Goal: Task Accomplishment & Management: Manage account settings

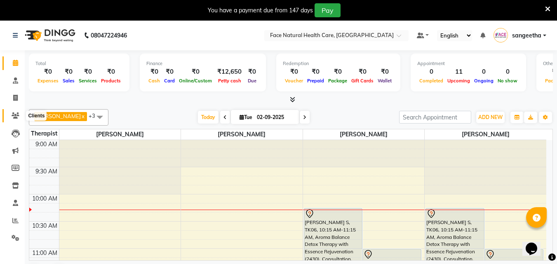
click at [17, 120] on span at bounding box center [15, 115] width 14 height 9
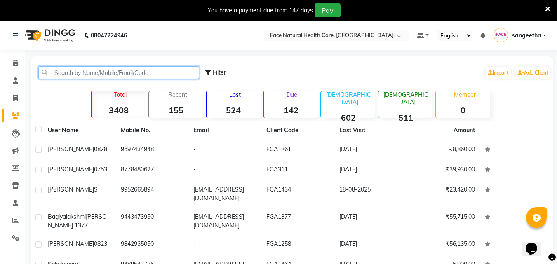
click at [147, 73] on input "text" at bounding box center [118, 72] width 161 height 13
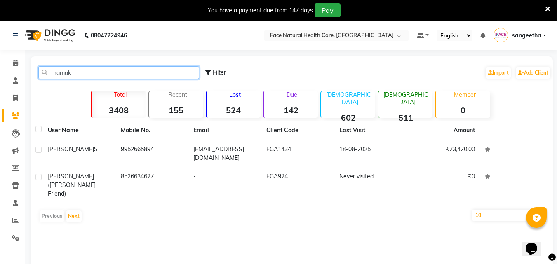
type input "ramak"
click at [176, 149] on td "9952665894" at bounding box center [152, 153] width 73 height 27
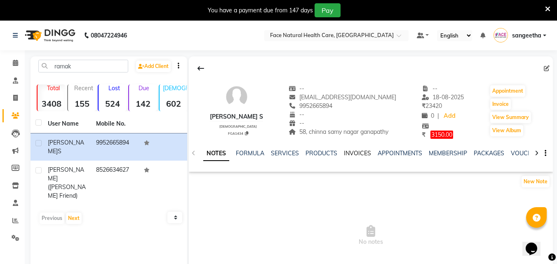
click at [356, 152] on link "INVOICES" at bounding box center [357, 153] width 27 height 7
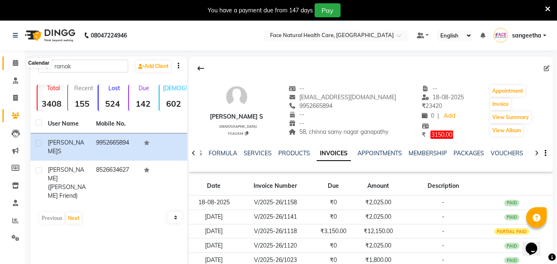
click at [12, 60] on span at bounding box center [15, 63] width 14 height 9
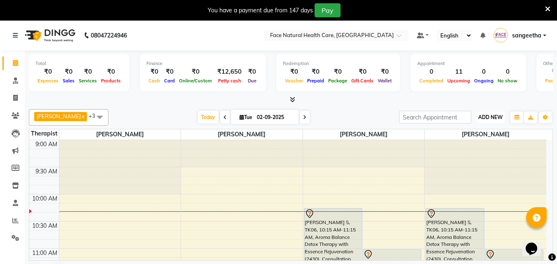
click at [492, 121] on button "ADD NEW Toggle Dropdown" at bounding box center [490, 118] width 28 height 12
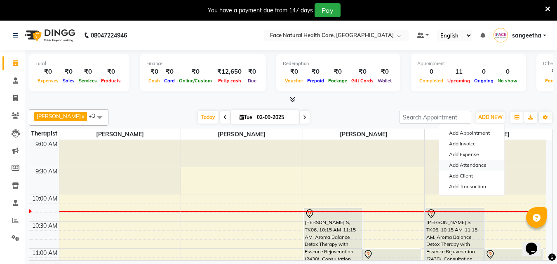
click at [484, 167] on link "Add Attendance" at bounding box center [471, 165] width 65 height 11
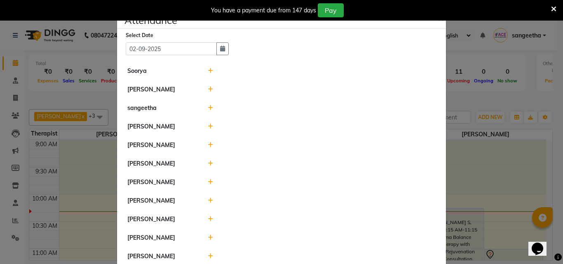
click at [208, 256] on icon at bounding box center [210, 257] width 5 height 6
click at [277, 258] on input "10:19" at bounding box center [275, 260] width 46 height 13
type input "09:08"
click at [298, 261] on button "Check-In" at bounding box center [310, 261] width 25 height 12
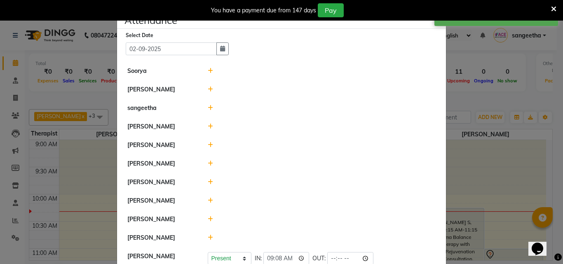
click at [208, 237] on icon at bounding box center [210, 238] width 5 height 6
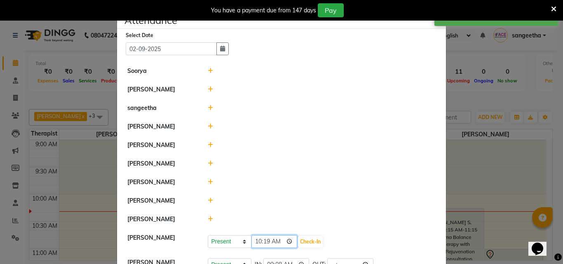
click at [280, 247] on input "10:19" at bounding box center [275, 241] width 46 height 13
click at [278, 245] on input "10:19" at bounding box center [275, 241] width 46 height 13
type input "09:30"
click at [299, 246] on button "Check-In" at bounding box center [310, 242] width 25 height 12
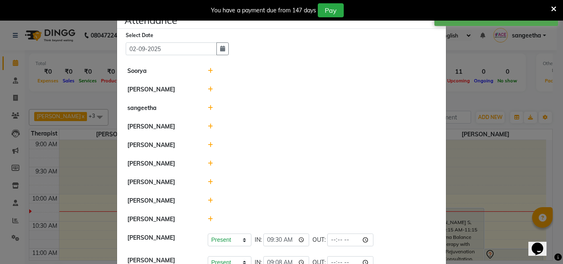
click at [214, 216] on div at bounding box center [322, 219] width 241 height 9
click at [216, 221] on div at bounding box center [322, 219] width 241 height 9
click at [208, 220] on icon at bounding box center [210, 219] width 5 height 6
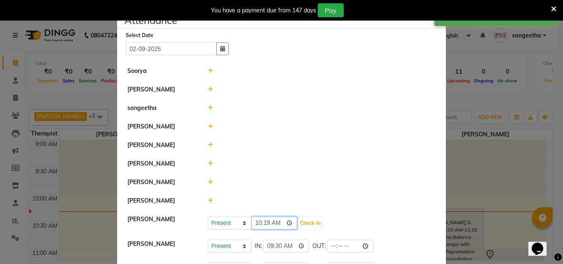
click at [267, 224] on input "10:19" at bounding box center [275, 223] width 46 height 13
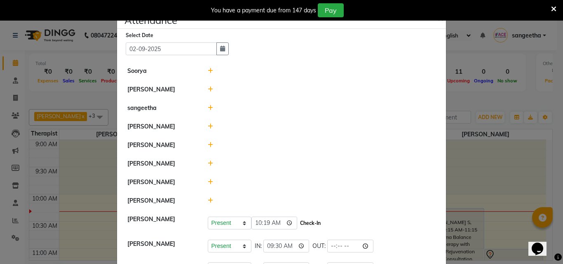
click at [298, 222] on button "Check-In" at bounding box center [310, 224] width 25 height 12
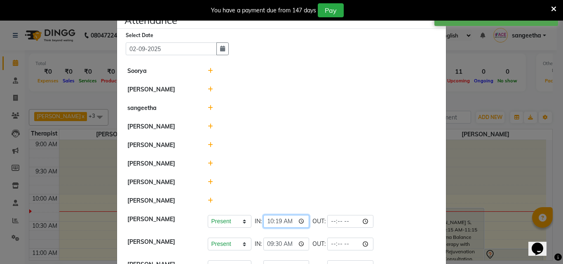
click at [286, 226] on input "10:19" at bounding box center [286, 221] width 46 height 13
click at [289, 222] on input "10:19" at bounding box center [286, 221] width 46 height 13
type input "10:05"
click at [357, 169] on li "[PERSON_NAME]" at bounding box center [281, 164] width 325 height 19
click at [208, 199] on icon at bounding box center [210, 201] width 5 height 6
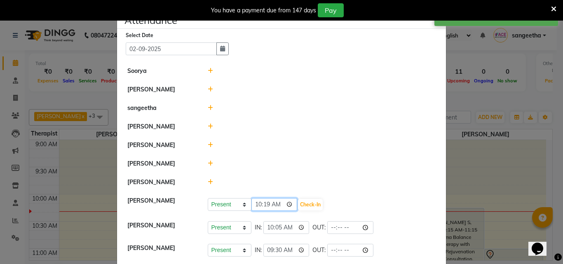
click at [279, 202] on input "10:19" at bounding box center [275, 204] width 46 height 13
type input "09:59"
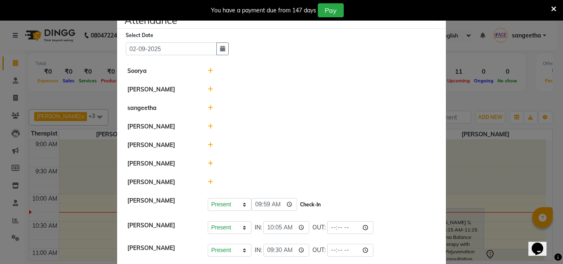
click at [301, 207] on button "Check-In" at bounding box center [310, 205] width 25 height 12
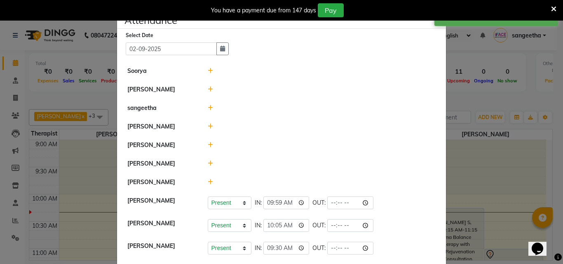
click at [208, 165] on icon at bounding box center [210, 164] width 5 height 6
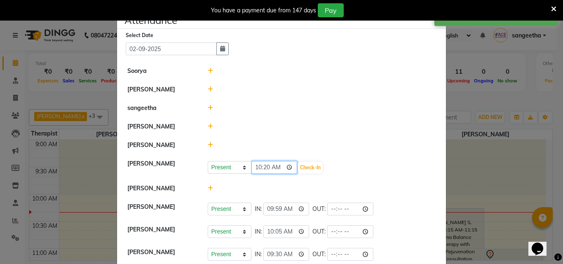
click at [272, 171] on input "10:20" at bounding box center [275, 167] width 46 height 13
type input "10:04"
click at [299, 171] on button "Check-In" at bounding box center [310, 168] width 25 height 12
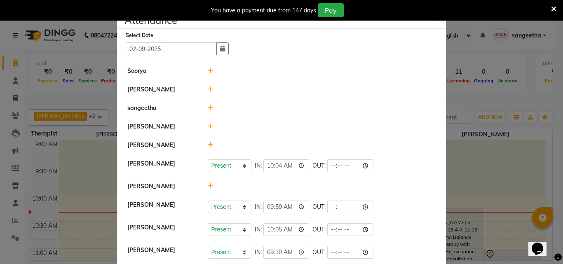
click at [514, 80] on ngb-modal-window "Attendance × Select Date [DATE] [PERSON_NAME] [PERSON_NAME] [PERSON_NAME] [PERS…" at bounding box center [281, 132] width 563 height 264
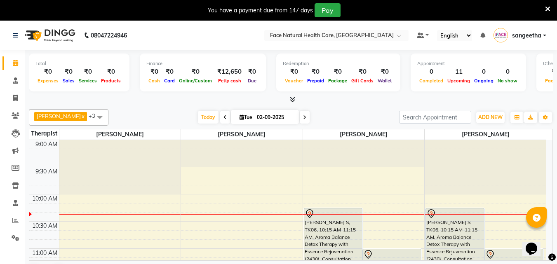
click at [316, 220] on div "[PERSON_NAME] S, TK06, 10:15 AM-11:15 AM, Aroma Balance Detox Therapy with Esse…" at bounding box center [333, 235] width 58 height 53
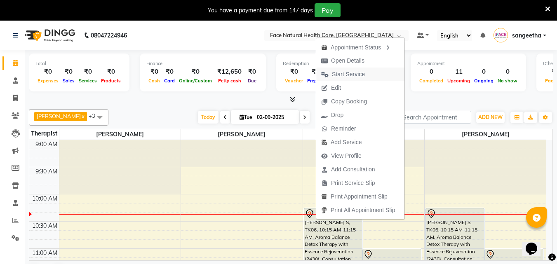
click at [362, 74] on span "Start Service" at bounding box center [348, 74] width 33 height 9
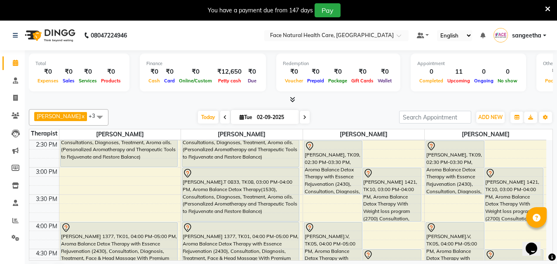
scroll to position [315, 0]
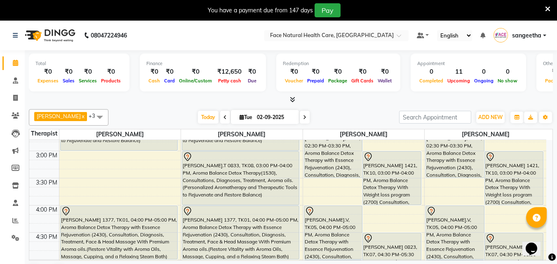
click at [252, 168] on div "[PERSON_NAME].T 0833, TK08, 03:00 PM-04:00 PM, Aroma Balance Detox Therapy(1530…" at bounding box center [240, 178] width 117 height 53
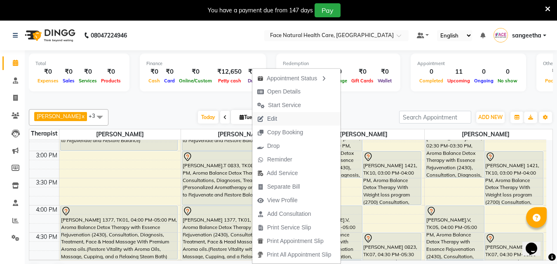
click at [290, 120] on button "Edit" at bounding box center [296, 119] width 88 height 14
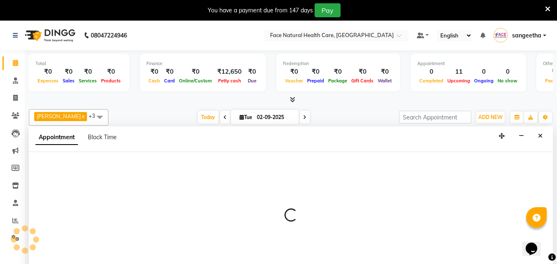
select select "tentative"
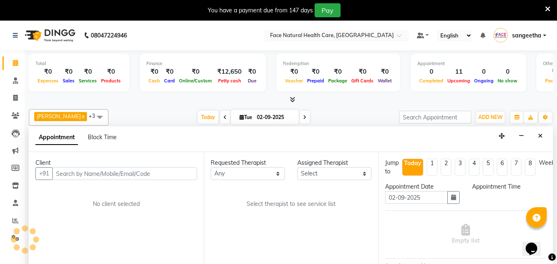
scroll to position [21, 0]
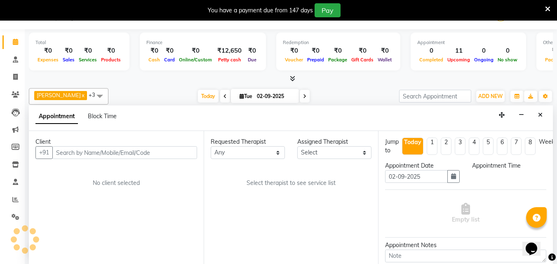
select select "40492"
select select "840"
select select "2632"
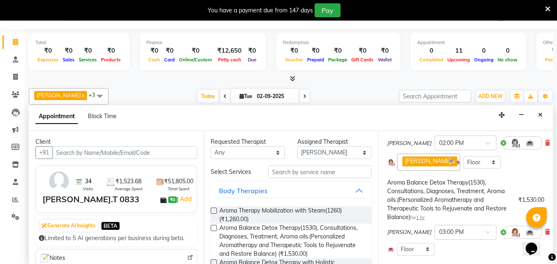
scroll to position [111, 0]
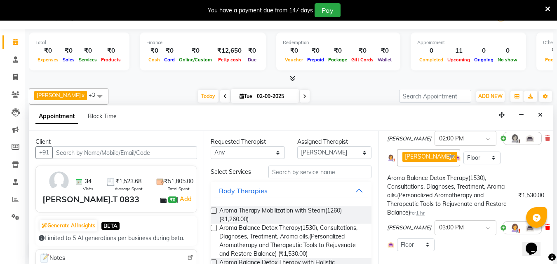
click at [545, 229] on icon at bounding box center [547, 228] width 5 height 6
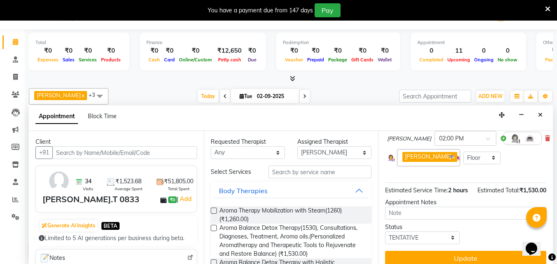
scroll to position [134, 0]
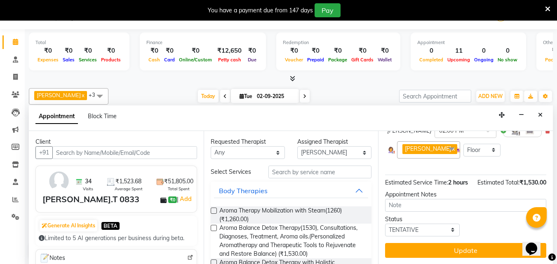
click at [493, 252] on div "Jump to [DATE] 1 2 3 4 5 6 7 8 Weeks Appointment Date [DATE] Appointment Time S…" at bounding box center [465, 197] width 175 height 133
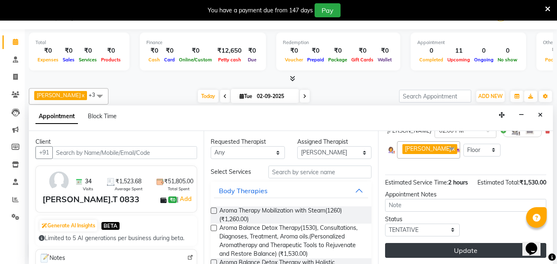
click at [491, 249] on button "Update" at bounding box center [465, 250] width 161 height 15
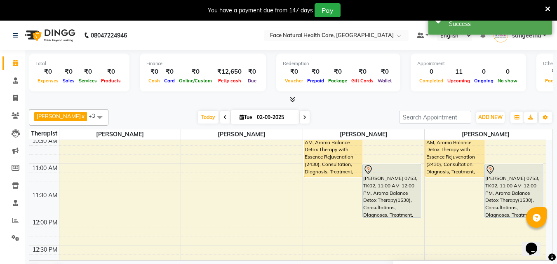
scroll to position [55, 0]
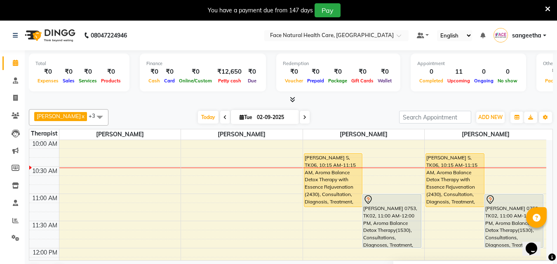
click at [303, 119] on icon at bounding box center [304, 117] width 3 height 5
type input "[DATE]"
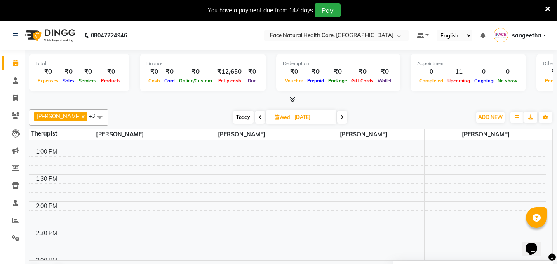
scroll to position [105, 0]
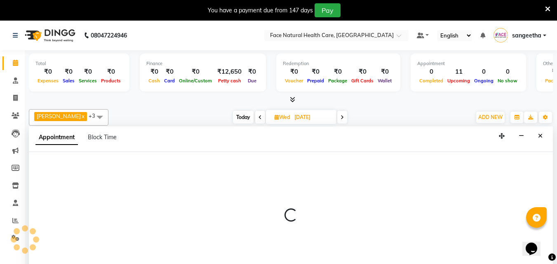
scroll to position [21, 0]
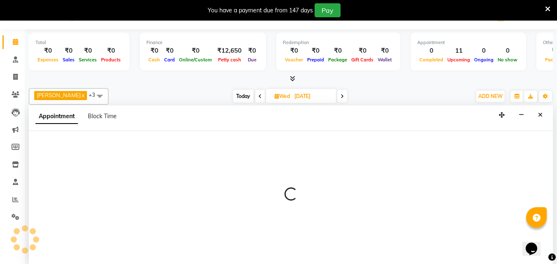
select select "38864"
select select "720"
select select "tentative"
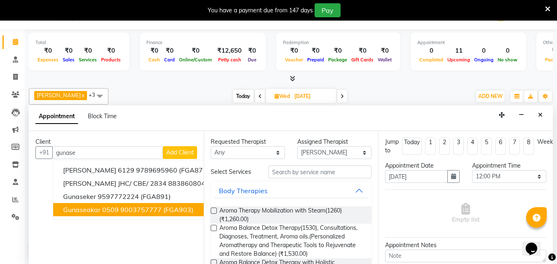
click at [142, 206] on ngb-highlight "9003757777" at bounding box center [140, 210] width 41 height 8
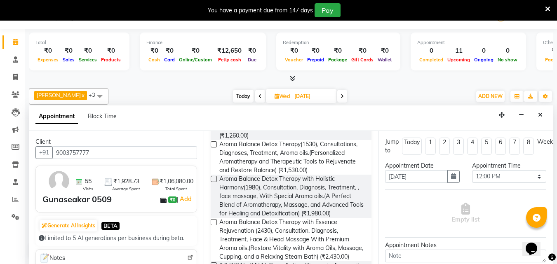
scroll to position [116, 0]
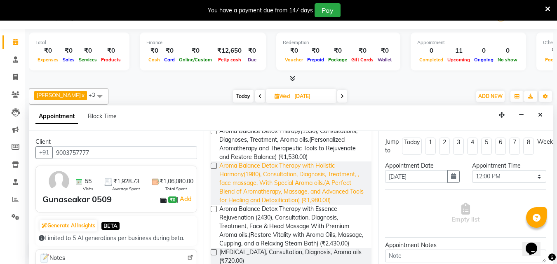
type input "9003757777"
click at [318, 187] on span "Aroma Balance Detox Therapy with Holistic Harmony(1980), Consultation, Diagnosi…" at bounding box center [292, 183] width 146 height 43
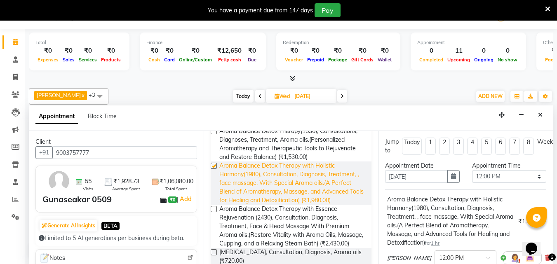
checkbox input "false"
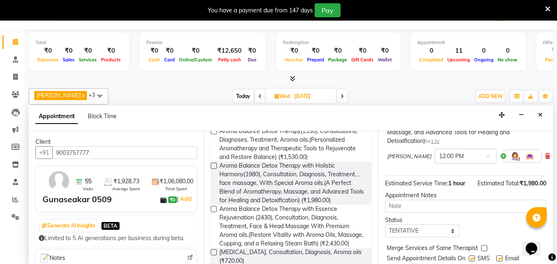
scroll to position [111, 0]
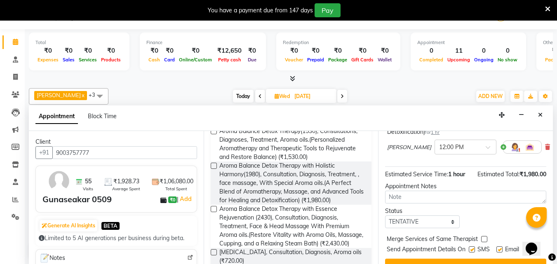
click at [510, 150] on img at bounding box center [515, 147] width 10 height 10
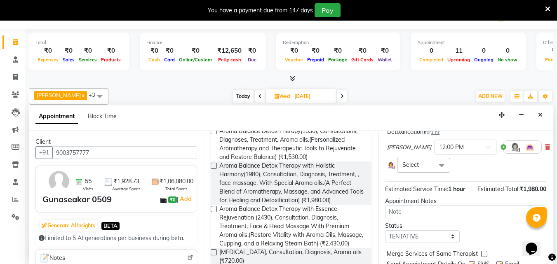
click at [440, 165] on span at bounding box center [441, 166] width 16 height 16
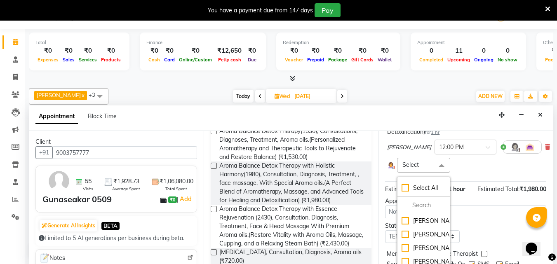
click at [545, 235] on div "Opens Chat This icon Opens the chat window." at bounding box center [536, 235] width 20 height 0
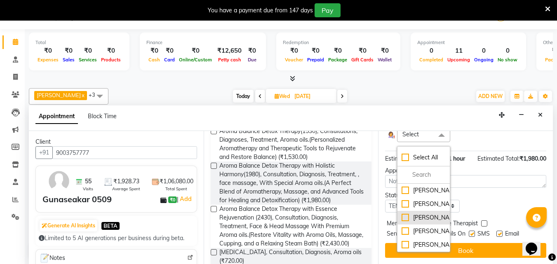
click at [408, 222] on div "[PERSON_NAME]" at bounding box center [424, 218] width 44 height 9
checkbox input "true"
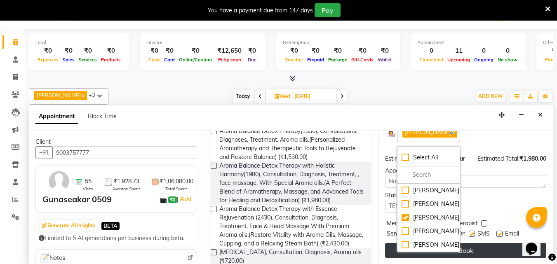
click at [494, 254] on button "Book" at bounding box center [465, 250] width 161 height 15
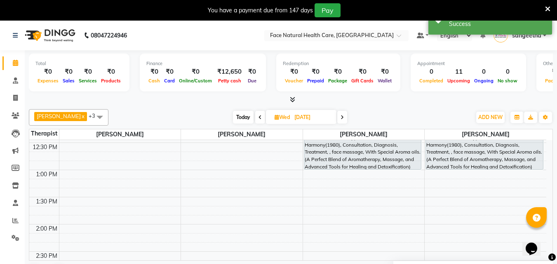
scroll to position [210, 0]
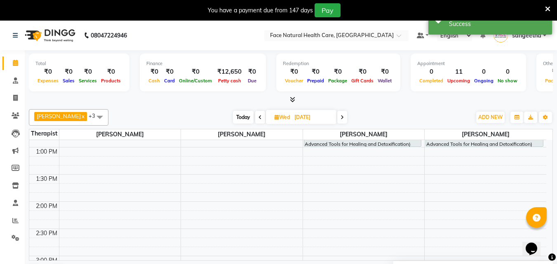
click at [355, 155] on div "9:00 AM 9:30 AM 10:00 AM 10:30 AM 11:00 AM 11:30 AM 12:00 PM 12:30 PM 1:00 PM 1…" at bounding box center [287, 202] width 517 height 544
select select "38864"
select select "tentative"
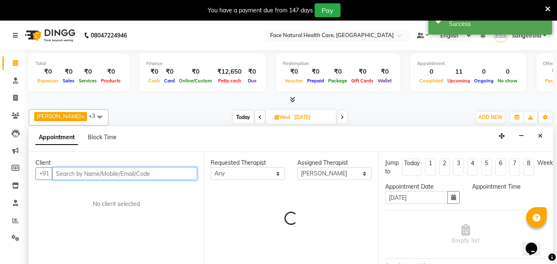
select select "780"
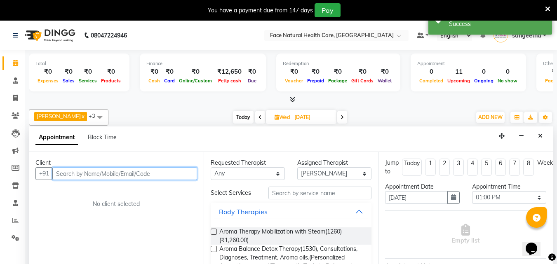
scroll to position [21, 0]
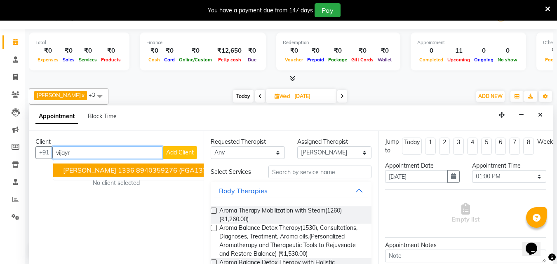
click at [183, 171] on button "[PERSON_NAME] 1336 8940359276 (FGA1336)" at bounding box center [139, 170] width 172 height 13
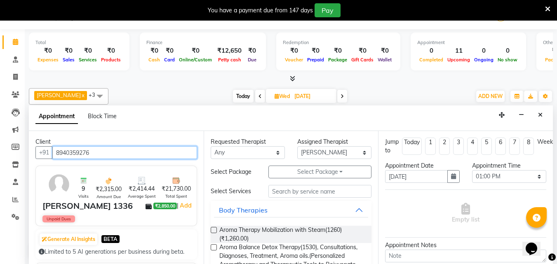
scroll to position [116, 0]
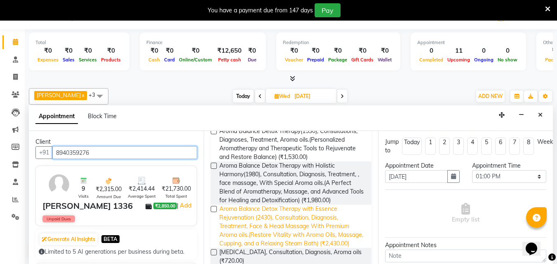
type input "8940359276"
click at [331, 221] on span "Aroma Balance Detox Therapy with Essence Rejuvenation (2430), Consultation, Dia…" at bounding box center [292, 226] width 146 height 43
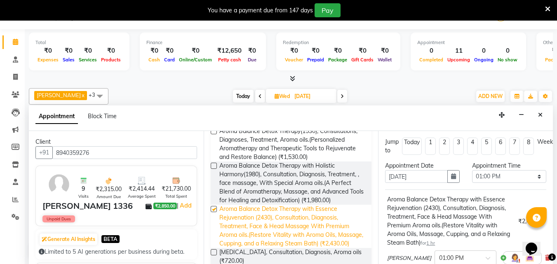
checkbox input "false"
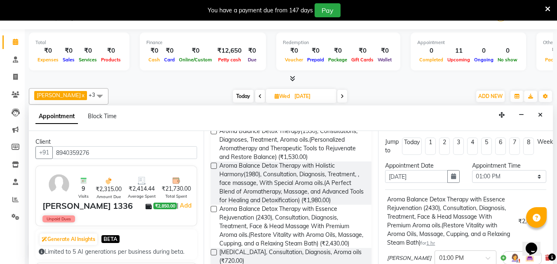
scroll to position [111, 0]
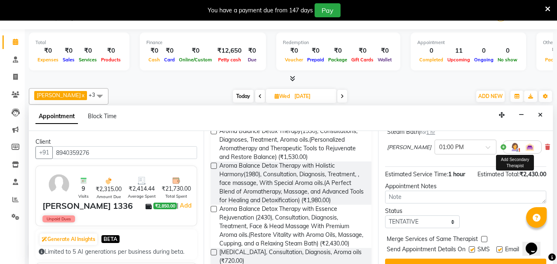
click at [510, 148] on img at bounding box center [515, 147] width 10 height 10
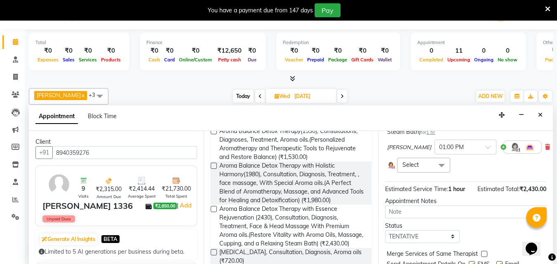
click at [434, 166] on span at bounding box center [441, 166] width 16 height 16
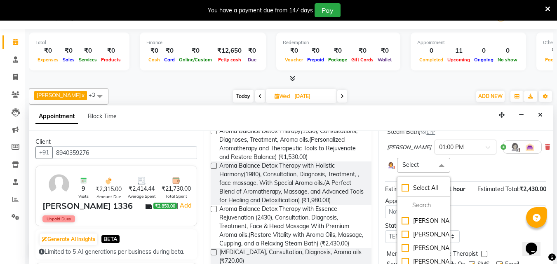
scroll to position [165, 0]
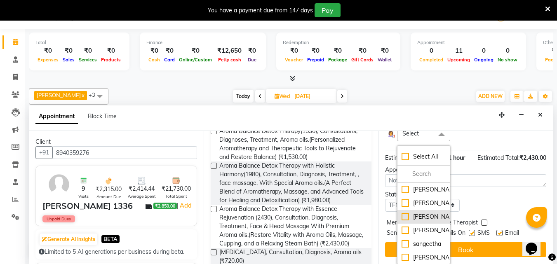
click at [426, 220] on div "[PERSON_NAME]" at bounding box center [424, 217] width 44 height 9
checkbox input "true"
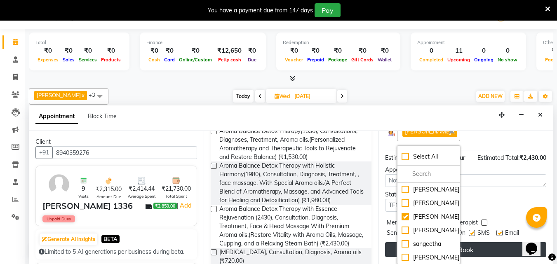
click at [470, 242] on button "Book" at bounding box center [465, 249] width 161 height 15
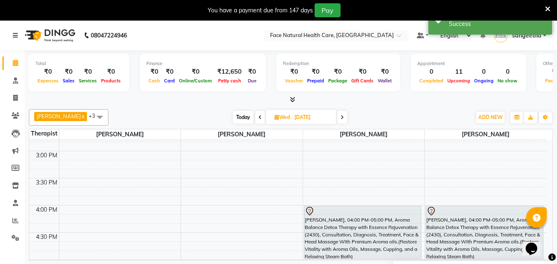
scroll to position [313, 0]
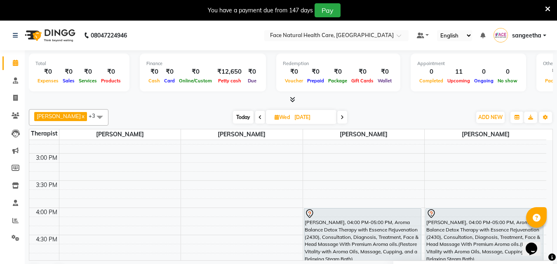
click at [238, 122] on span "Today" at bounding box center [243, 117] width 21 height 13
type input "02-09-2025"
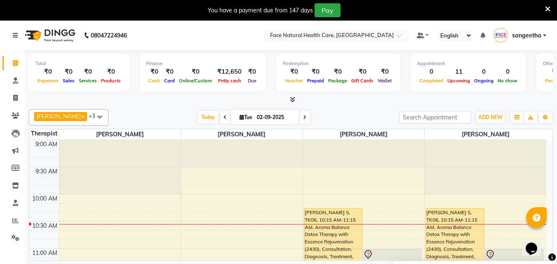
scroll to position [105, 0]
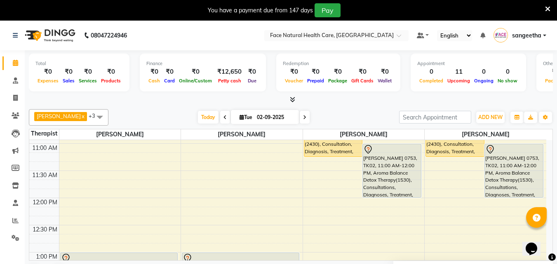
click at [512, 179] on div "[PERSON_NAME] 0753, TK02, 11:00 AM-12:00 PM, Aroma Balance Detox Therapy(1530),…" at bounding box center [514, 170] width 58 height 53
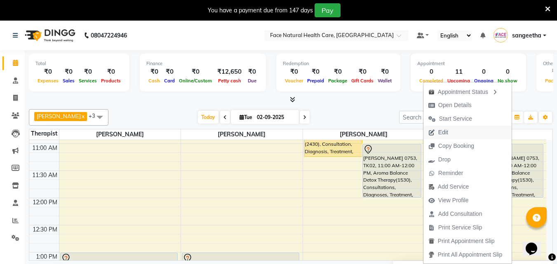
click at [438, 134] on span "Edit" at bounding box center [443, 132] width 10 height 9
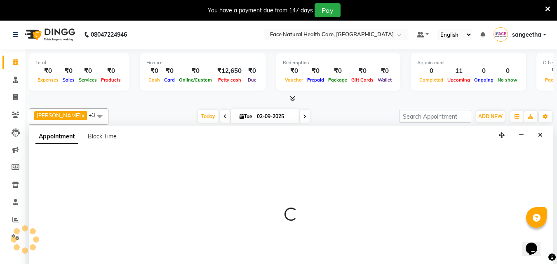
select select "tentative"
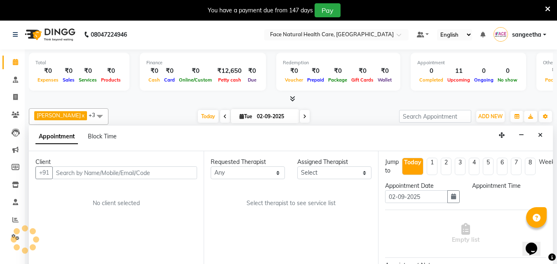
select select "660"
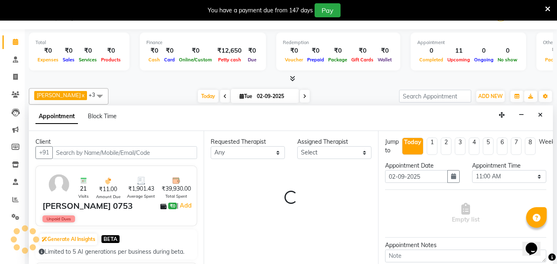
scroll to position [55, 0]
select select "38864"
select select "2632"
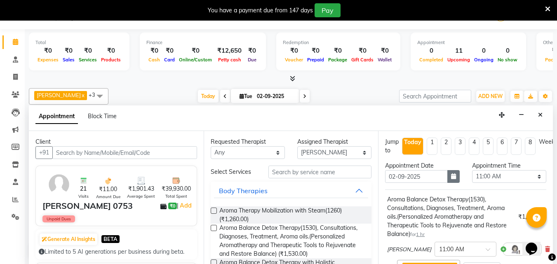
click at [454, 177] on button "button" at bounding box center [453, 176] width 12 height 13
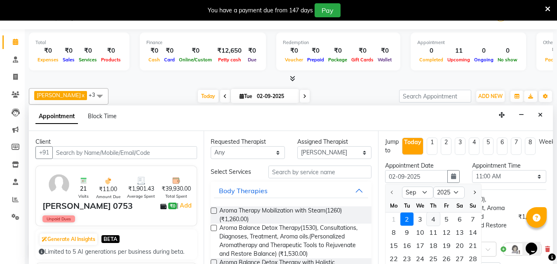
click at [435, 219] on div "4" at bounding box center [433, 219] width 13 height 13
type input "[DATE]"
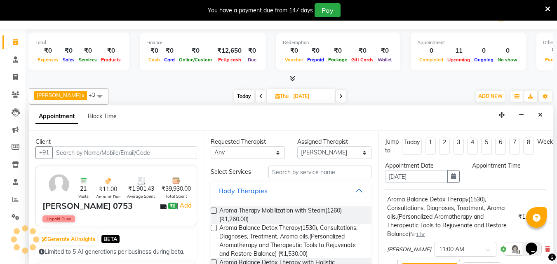
select select "660"
click at [545, 235] on div "Opens Chat This icon Opens the chat window." at bounding box center [536, 235] width 20 height 0
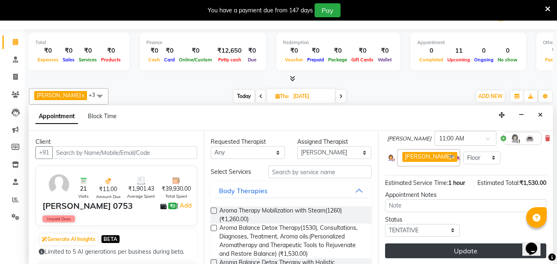
click at [489, 255] on button "Update" at bounding box center [465, 251] width 161 height 15
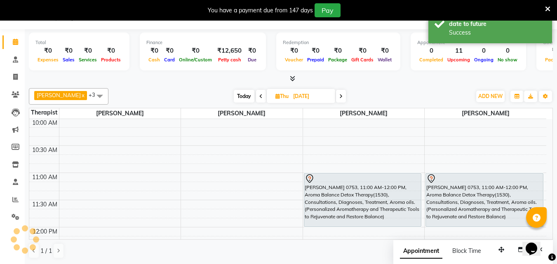
scroll to position [0, 0]
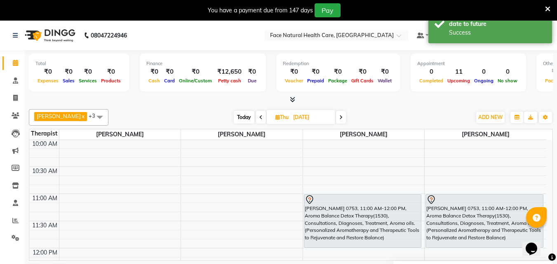
click at [234, 116] on span "Today" at bounding box center [244, 117] width 21 height 13
type input "02-09-2025"
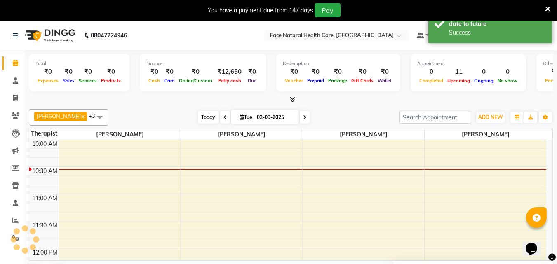
scroll to position [55, 0]
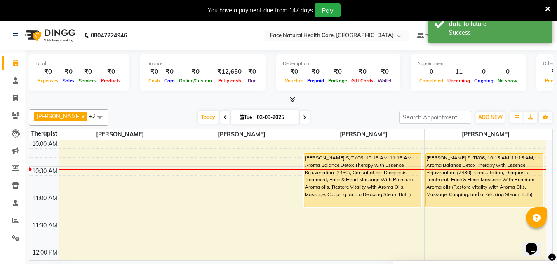
click at [478, 183] on div "[PERSON_NAME] S, TK06, 10:15 AM-11:15 AM, Aroma Balance Detox Therapy with Esse…" at bounding box center [484, 180] width 117 height 53
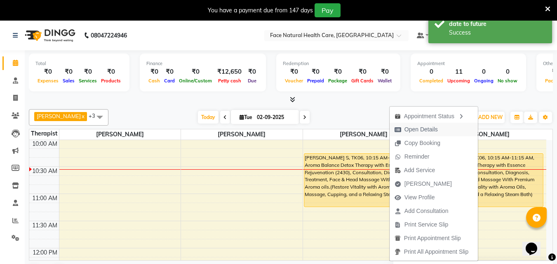
click at [425, 132] on span "Open Details" at bounding box center [420, 129] width 33 height 9
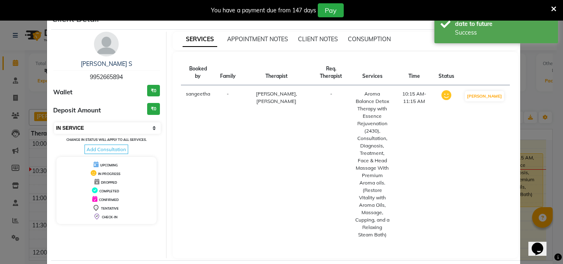
click at [114, 132] on select "Select IN SERVICE CONFIRMED TENTATIVE CHECK IN MARK DONE DROPPED UPCOMING" at bounding box center [107, 128] width 107 height 12
select select "7"
click at [54, 122] on select "Select IN SERVICE CONFIRMED TENTATIVE CHECK IN MARK DONE DROPPED UPCOMING" at bounding box center [107, 128] width 107 height 12
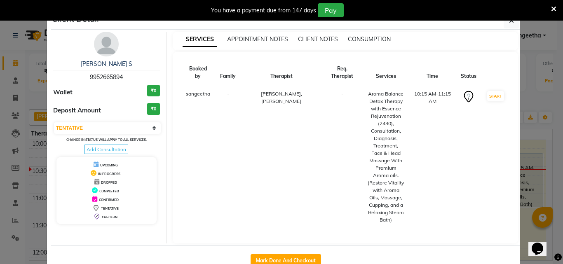
click at [521, 77] on div "SERVICES APPOINTMENT NOTES CLIENT NOTES CONSUMPTION Booked by Family Therapist …" at bounding box center [346, 138] width 358 height 212
click at [528, 103] on ngb-modal-window "Client Detail [PERSON_NAME] S 9952665894 Wallet ₹0 Deposit Amount ₹0 Select IN …" at bounding box center [281, 132] width 563 height 264
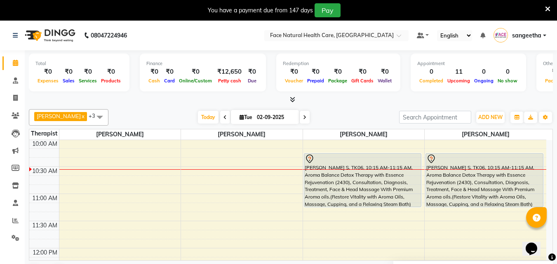
click at [473, 191] on div "[PERSON_NAME] S, TK06, 10:15 AM-11:15 AM, Aroma Balance Detox Therapy with Esse…" at bounding box center [484, 180] width 117 height 53
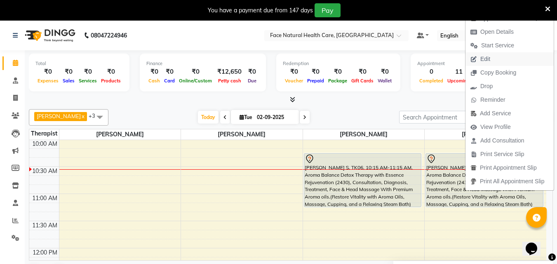
click at [503, 54] on button "Edit" at bounding box center [510, 59] width 88 height 14
select select "tentative"
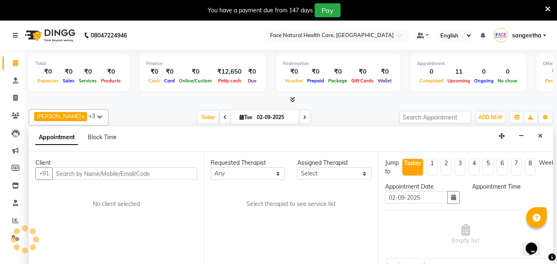
select select "615"
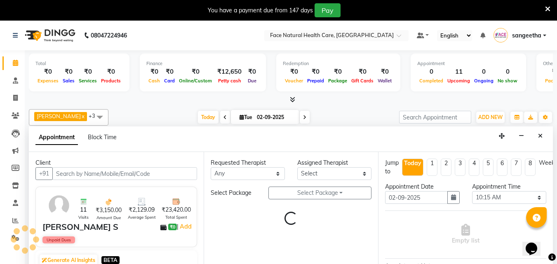
select select "38864"
select select "2632"
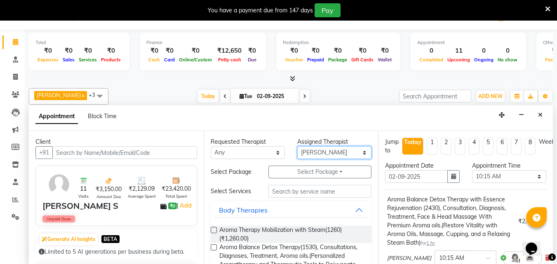
click at [360, 153] on select "Select [PERSON_NAME] [PERSON_NAME] M [PERSON_NAME] [PERSON_NAME] [PERSON_NAME]" at bounding box center [334, 152] width 74 height 13
select select "50221"
click at [297, 146] on select "Select [PERSON_NAME] [PERSON_NAME] M [PERSON_NAME] [PERSON_NAME] [PERSON_NAME]" at bounding box center [334, 152] width 74 height 13
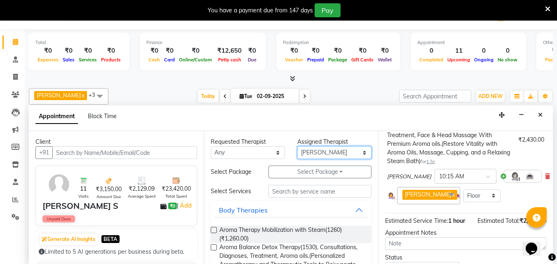
scroll to position [111, 0]
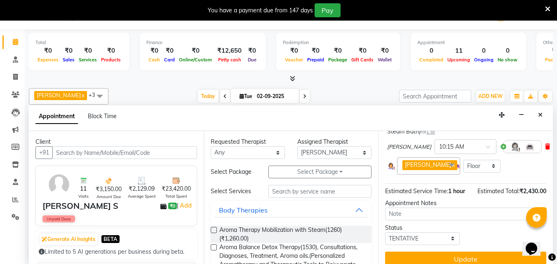
click at [545, 145] on icon at bounding box center [547, 147] width 5 height 6
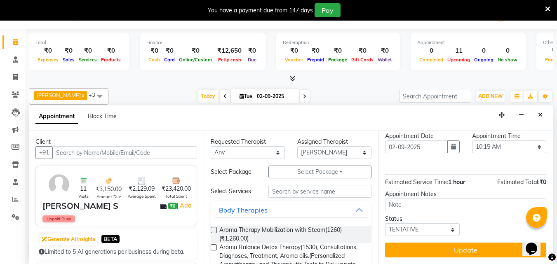
scroll to position [116, 0]
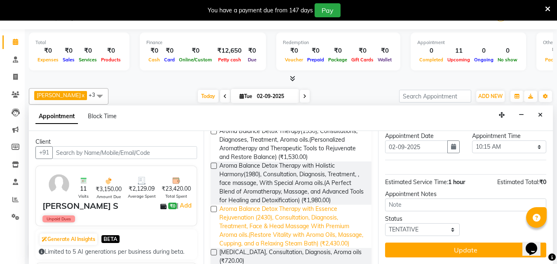
click at [321, 235] on span "Aroma Balance Detox Therapy with Essence Rejuvenation (2430), Consultation, Dia…" at bounding box center [292, 226] width 146 height 43
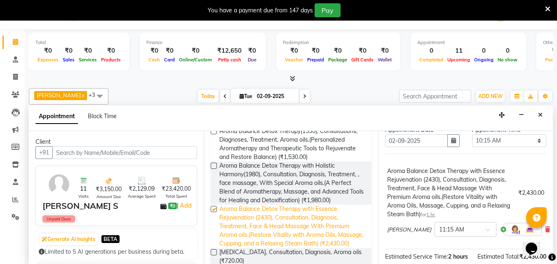
scroll to position [111, 0]
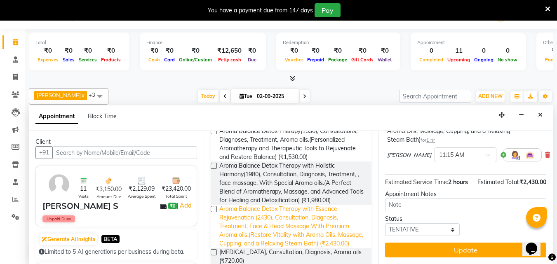
checkbox input "false"
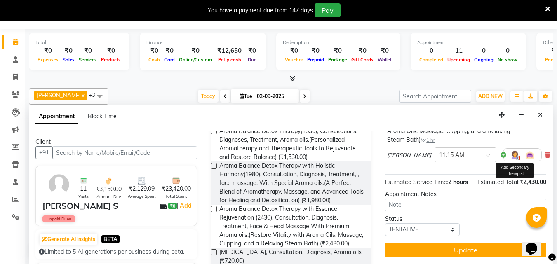
click at [510, 151] on img at bounding box center [515, 155] width 10 height 10
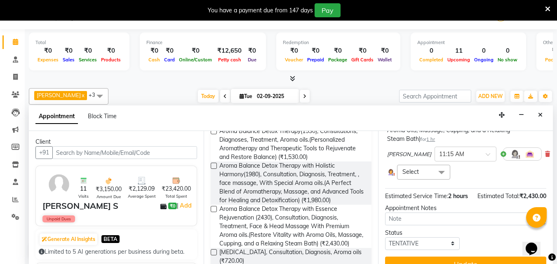
click at [440, 171] on span at bounding box center [441, 173] width 16 height 16
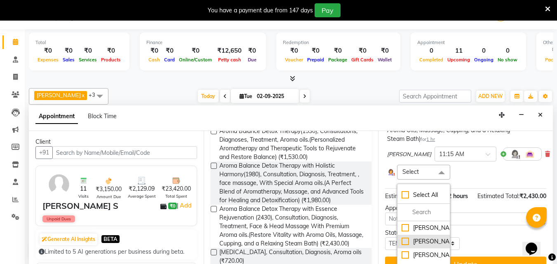
click at [431, 246] on div "[PERSON_NAME]" at bounding box center [424, 241] width 44 height 9
checkbox input "true"
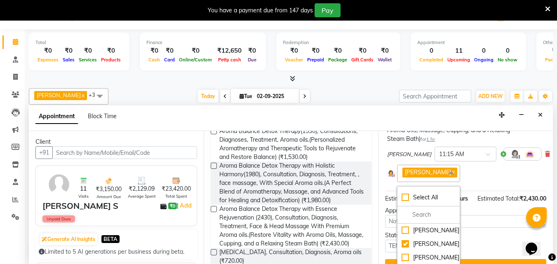
click at [553, 234] on div "Total ₹0 Expenses ₹0 Sales ₹0 Services ₹0 Products Finance ₹0 Cash ₹0 Card ₹0 O…" at bounding box center [291, 146] width 532 height 235
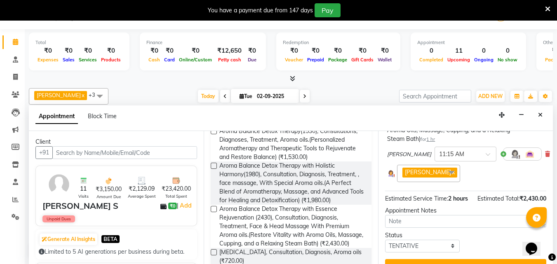
click at [545, 235] on div "Opens Chat This icon Opens the chat window." at bounding box center [536, 235] width 20 height 0
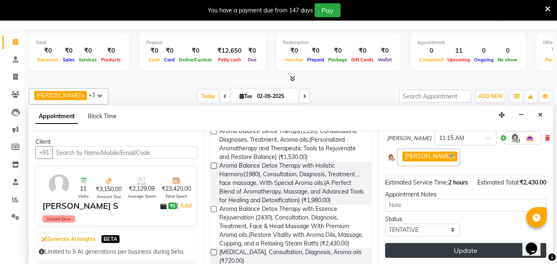
click at [497, 247] on button "Update" at bounding box center [465, 250] width 161 height 15
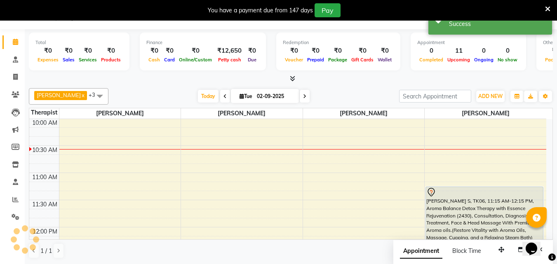
scroll to position [0, 0]
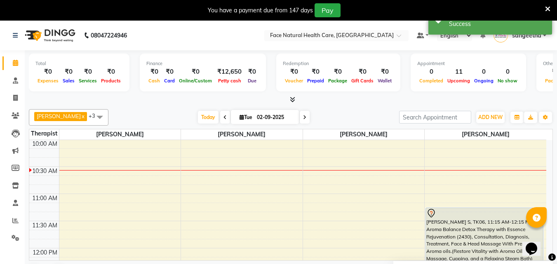
click at [92, 115] on span at bounding box center [100, 117] width 16 height 16
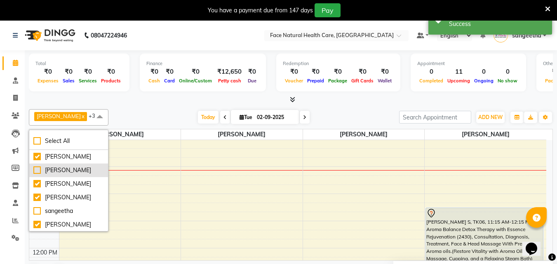
click at [67, 172] on div "[PERSON_NAME]" at bounding box center [68, 170] width 71 height 9
checkbox input "true"
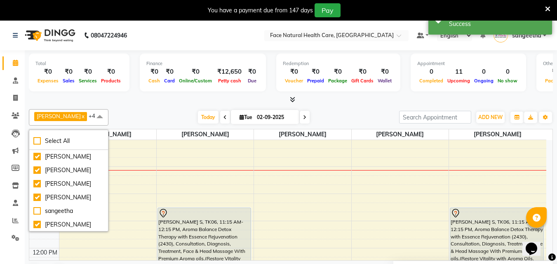
click at [151, 104] on div "Total ₹0 Expenses ₹0 Sales ₹0 Services ₹0 Products Finance ₹0 Cash ₹0 Card ₹0 O…" at bounding box center [291, 167] width 532 height 235
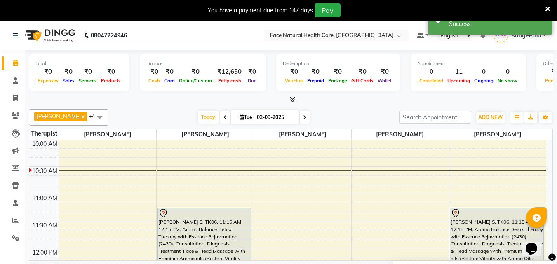
click at [223, 228] on div "[PERSON_NAME] S, TK06, 11:15 AM-12:15 PM, Aroma Balance Detox Therapy with Esse…" at bounding box center [204, 234] width 93 height 53
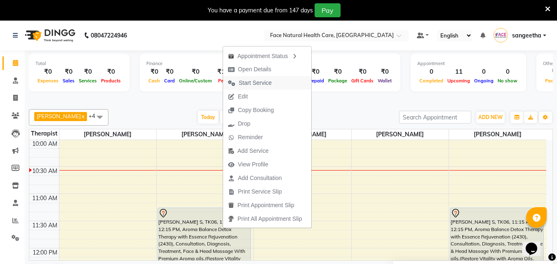
click at [277, 85] on button "Start Service" at bounding box center [267, 83] width 88 height 14
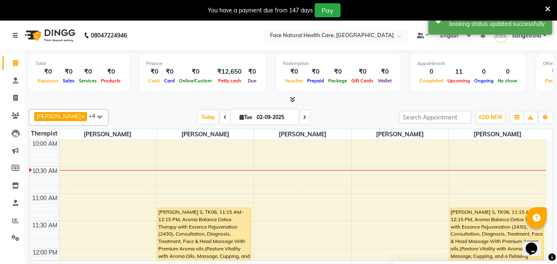
click at [194, 233] on div "[PERSON_NAME] S, TK06, 11:15 AM-12:15 PM, Aroma Balance Detox Therapy with Esse…" at bounding box center [204, 234] width 93 height 53
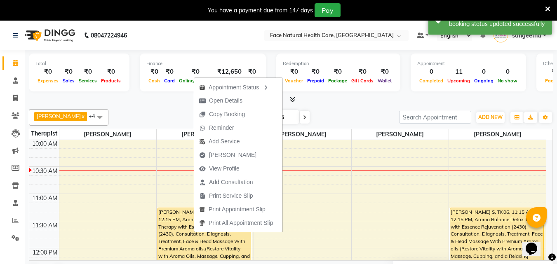
click at [336, 123] on div "[DATE] [DATE]" at bounding box center [254, 117] width 282 height 12
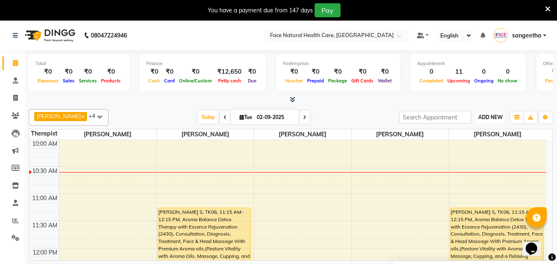
click at [499, 117] on span "ADD NEW" at bounding box center [490, 117] width 24 height 6
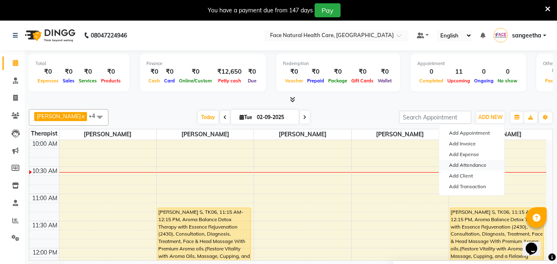
click at [482, 165] on link "Add Attendance" at bounding box center [471, 165] width 65 height 11
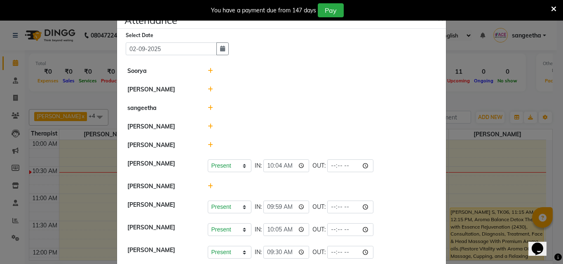
click at [204, 144] on div at bounding box center [322, 145] width 241 height 9
click at [208, 144] on icon at bounding box center [210, 145] width 5 height 6
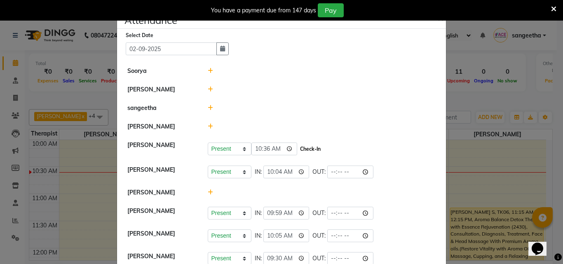
click at [305, 150] on button "Check-In" at bounding box center [310, 149] width 25 height 12
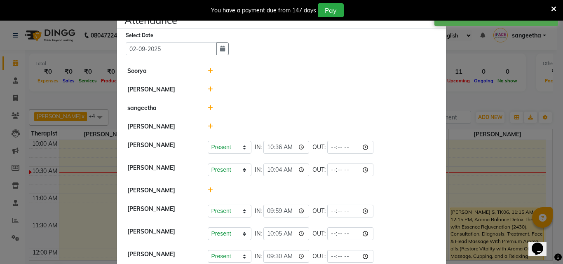
click at [505, 90] on ngb-modal-window "Attendance × Select Date [DATE] [PERSON_NAME] [PERSON_NAME] [PERSON_NAME] Prese…" at bounding box center [281, 132] width 563 height 264
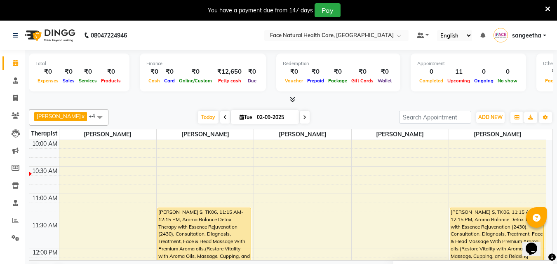
scroll to position [160, 0]
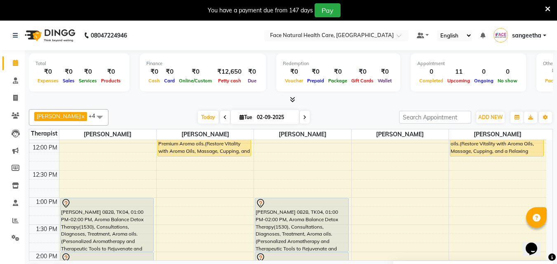
click at [544, 6] on div "You have a payment due from 147 days Pay" at bounding box center [274, 10] width 542 height 14
click at [300, 123] on span at bounding box center [305, 117] width 10 height 13
type input "[DATE]"
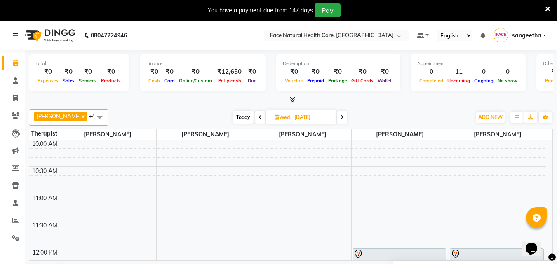
scroll to position [0, 0]
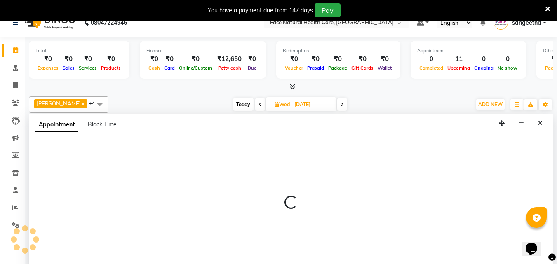
select select "38864"
select select "600"
select select "tentative"
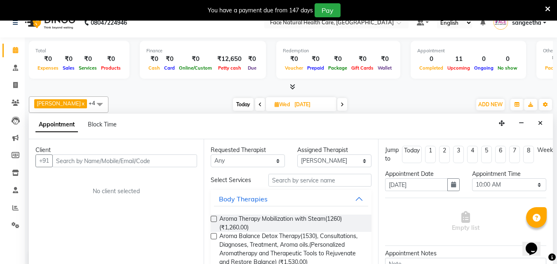
scroll to position [21, 0]
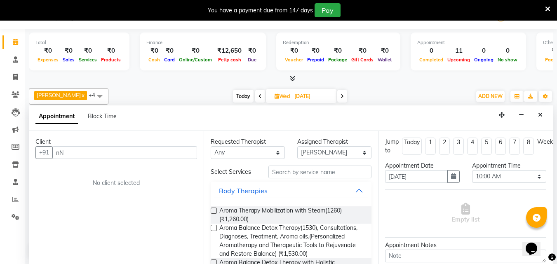
type input "n"
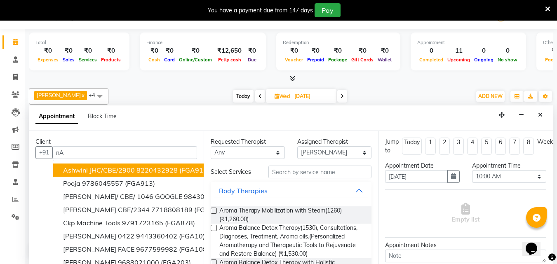
type input "n"
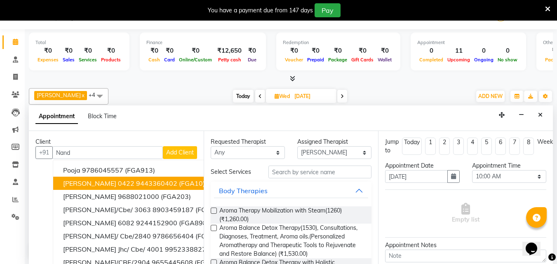
click at [125, 177] on button "[PERSON_NAME] 0422 9443360402 (FGA10)" at bounding box center [151, 183] width 196 height 13
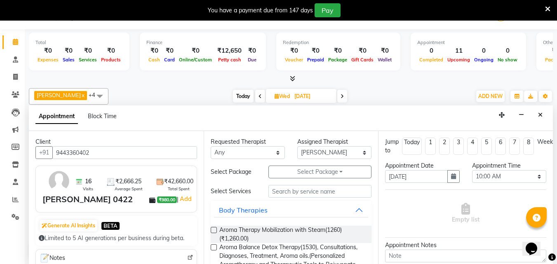
scroll to position [116, 0]
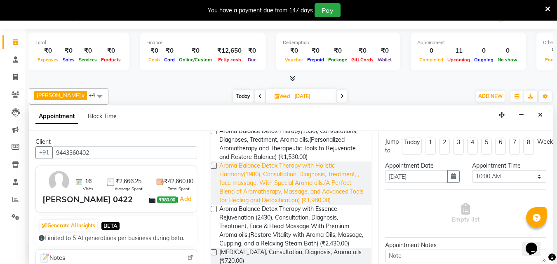
type input "9443360402"
click at [336, 192] on span "Aroma Balance Detox Therapy with Holistic Harmony(1980), Consultation, Diagnosi…" at bounding box center [292, 183] width 146 height 43
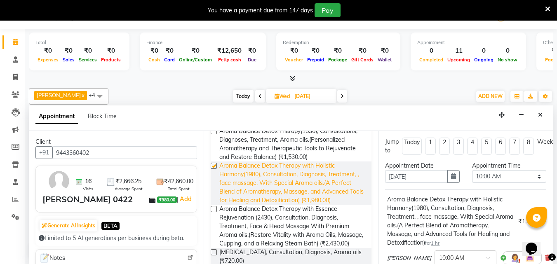
checkbox input "false"
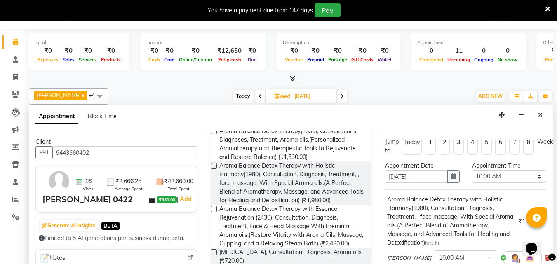
scroll to position [111, 0]
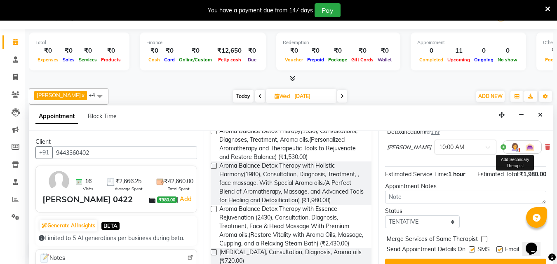
click at [510, 147] on img at bounding box center [515, 147] width 10 height 10
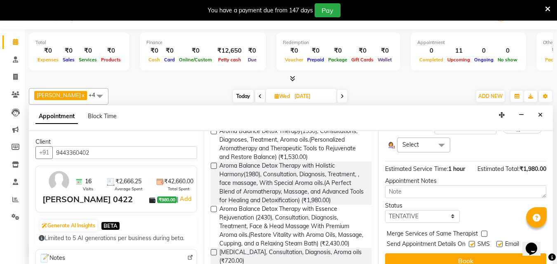
scroll to position [149, 0]
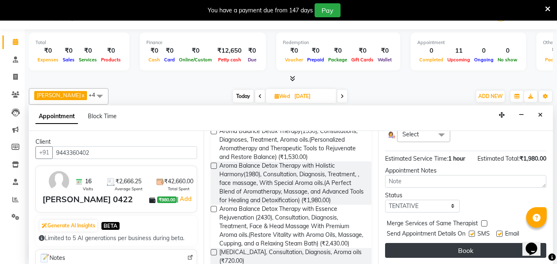
click at [512, 243] on button "Book" at bounding box center [465, 250] width 161 height 15
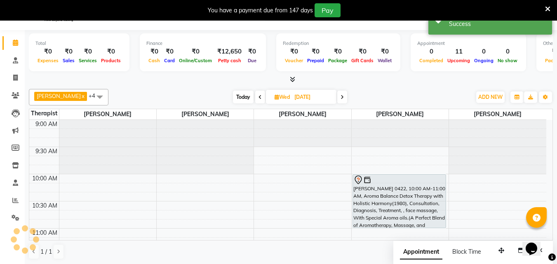
scroll to position [0, 0]
